Goal: Information Seeking & Learning: Learn about a topic

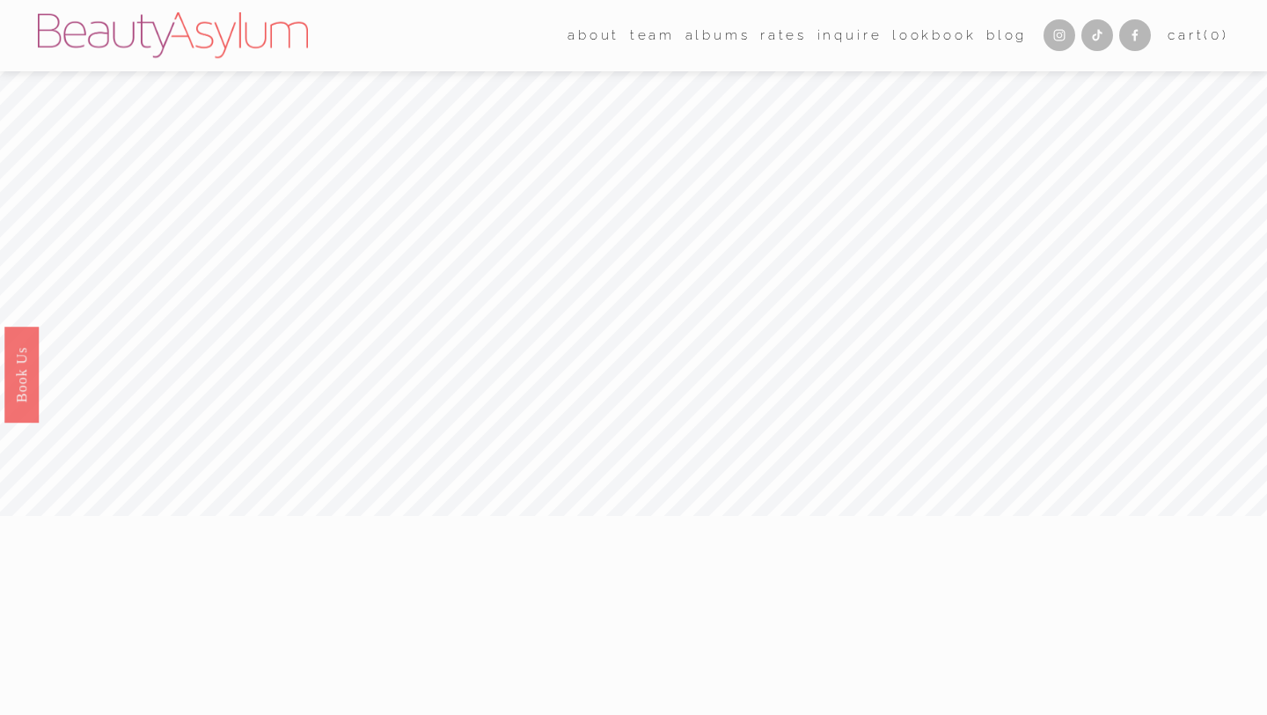
click at [784, 35] on link "Rates" at bounding box center [783, 35] width 47 height 27
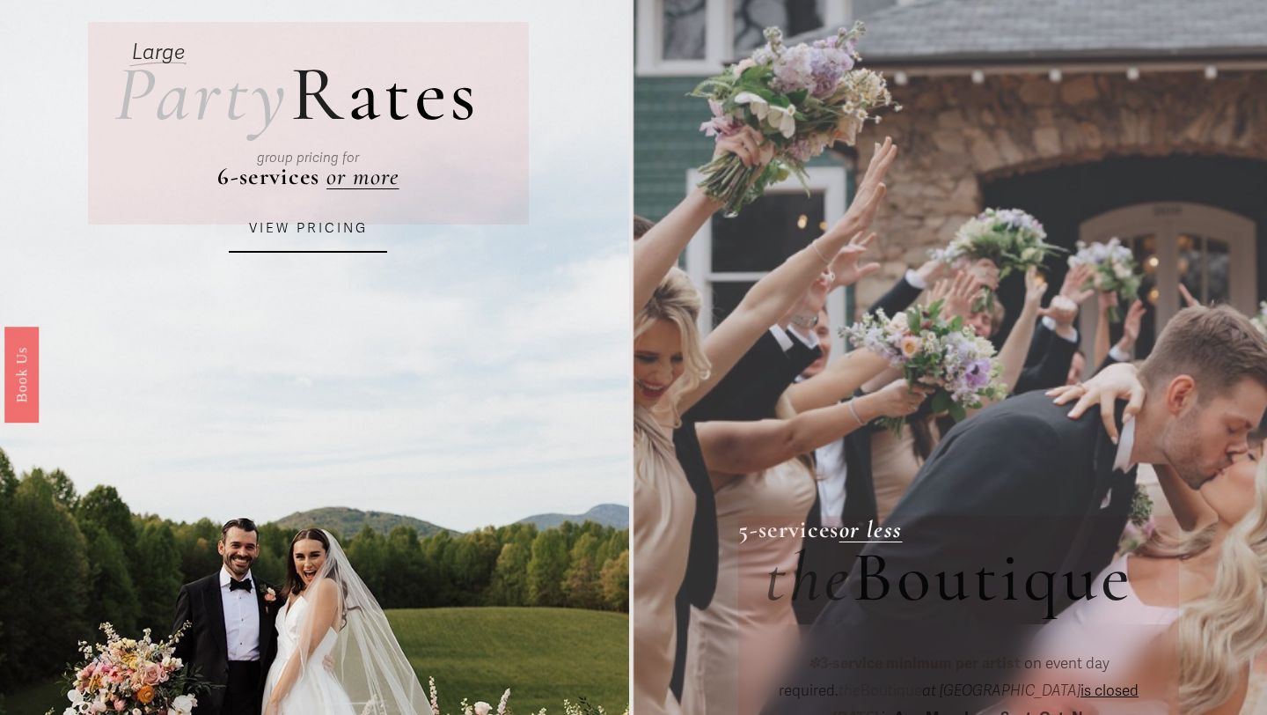
scroll to position [138, 0]
click at [307, 228] on link "VIEW PRICING" at bounding box center [308, 228] width 158 height 48
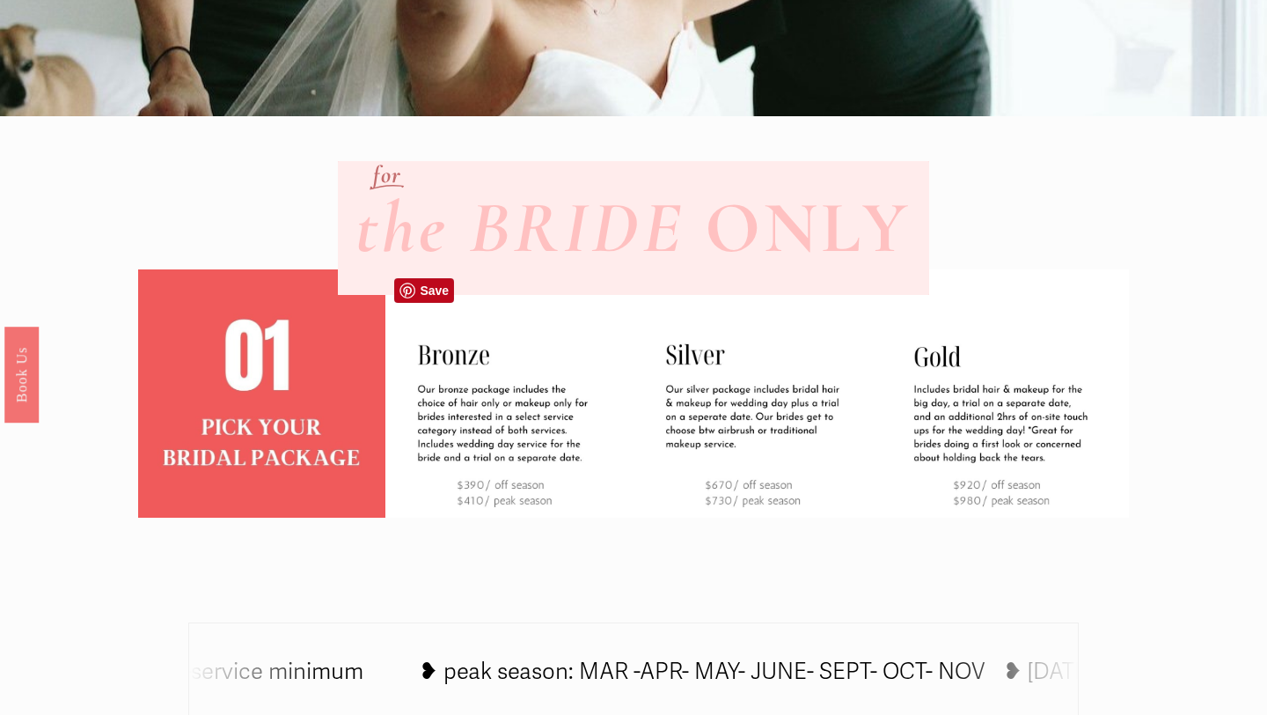
scroll to position [424, 0]
